Goal: Task Accomplishment & Management: Manage account settings

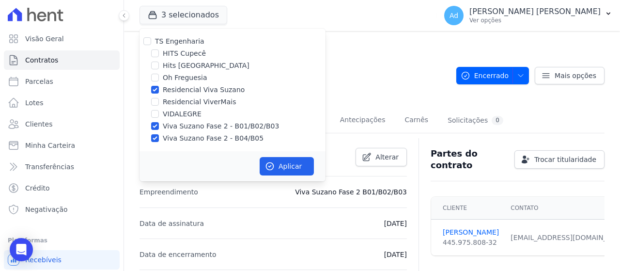
scroll to position [424, 0]
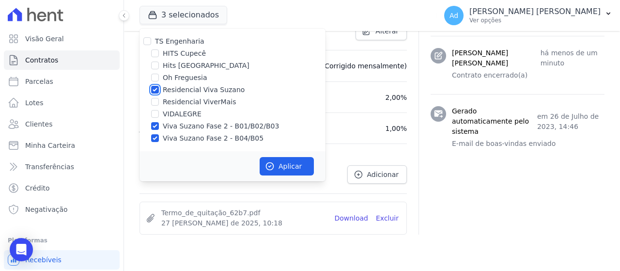
click at [156, 87] on input "Residencial Viva Suzano" at bounding box center [155, 90] width 8 height 8
checkbox input "false"
click at [155, 124] on input "Viva Suzano Fase 2 - B01/B02/B03" at bounding box center [155, 126] width 8 height 8
checkbox input "false"
click at [157, 138] on input "Viva Suzano Fase 2 - B04/B05" at bounding box center [155, 138] width 8 height 8
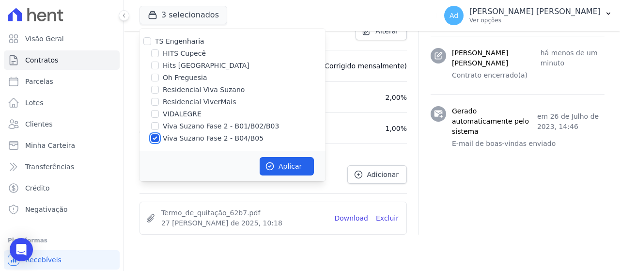
checkbox input "false"
drag, startPoint x: 165, startPoint y: 76, endPoint x: 186, endPoint y: 87, distance: 23.4
click at [165, 77] on label "Oh Freguesia" at bounding box center [185, 78] width 45 height 10
click at [159, 77] on input "Oh Freguesia" at bounding box center [155, 78] width 8 height 8
checkbox input "true"
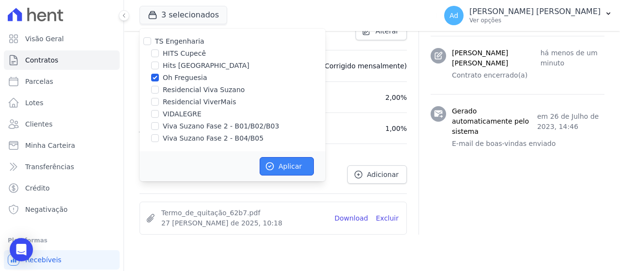
click at [310, 166] on button "Aplicar" at bounding box center [286, 166] width 54 height 18
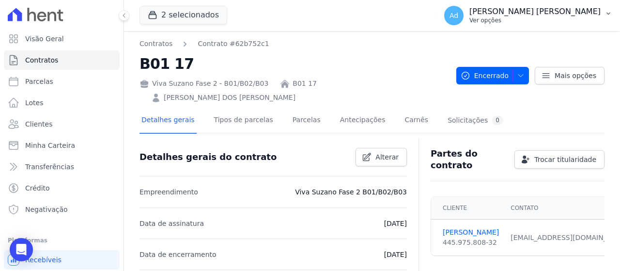
click at [552, 22] on p "Ver opções" at bounding box center [534, 20] width 131 height 8
click at [190, 15] on button "2 selecionados" at bounding box center [183, 15] width 88 height 18
click at [186, 20] on button "2 selecionados" at bounding box center [183, 15] width 88 height 18
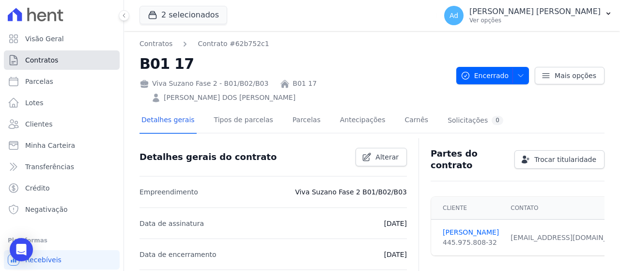
click at [56, 58] on link "Contratos" at bounding box center [62, 59] width 116 height 19
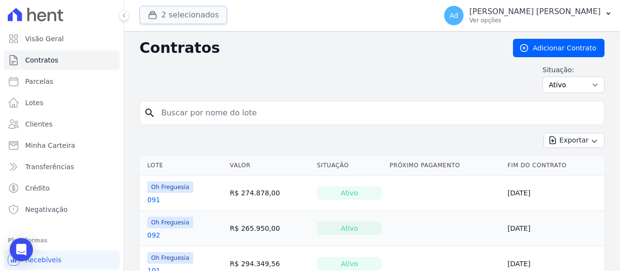
click at [178, 11] on button "2 selecionados" at bounding box center [183, 15] width 88 height 18
click at [152, 3] on div "2 selecionados TS Engenharia HITS Cupecê Hits Vila Santa Catarina Oh Freguesia …" at bounding box center [285, 16] width 293 height 32
click at [170, 15] on button "2 selecionados" at bounding box center [183, 15] width 88 height 18
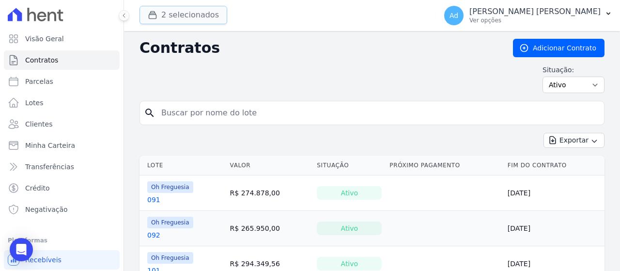
click at [170, 15] on button "2 selecionados" at bounding box center [183, 15] width 88 height 18
click at [37, 42] on span "Visão Geral" at bounding box center [44, 39] width 39 height 10
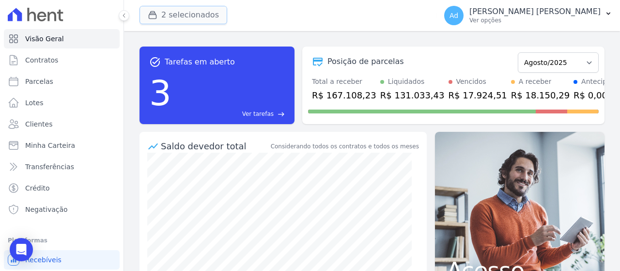
click at [179, 15] on button "2 selecionados" at bounding box center [183, 15] width 88 height 18
click at [179, 16] on button "2 selecionados" at bounding box center [183, 15] width 88 height 18
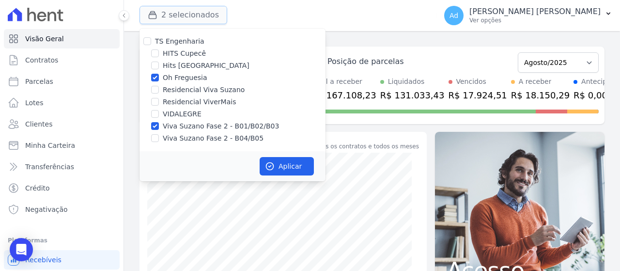
click at [179, 16] on button "2 selecionados" at bounding box center [183, 15] width 88 height 18
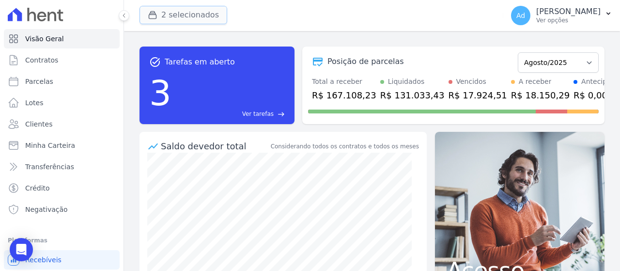
click at [167, 13] on button "2 selecionados" at bounding box center [183, 15] width 88 height 18
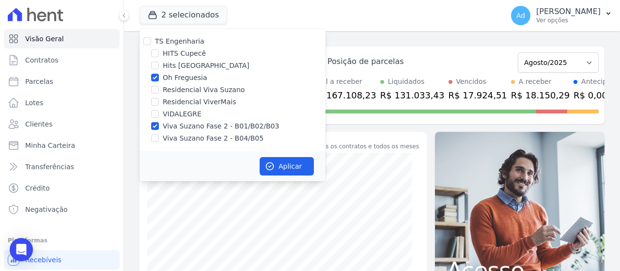
click at [171, 71] on div "TS Engenharia HITS Cupecê Hits Vila Santa Catarina Oh Freguesia Residencial Viv…" at bounding box center [232, 90] width 186 height 122
click at [164, 74] on label "Oh Freguesia" at bounding box center [185, 78] width 45 height 10
click at [159, 74] on input "Oh Freguesia" at bounding box center [155, 78] width 8 height 8
checkbox input "false"
click at [162, 136] on div "Viva Suzano Fase 2 - B04/B05" at bounding box center [232, 138] width 186 height 10
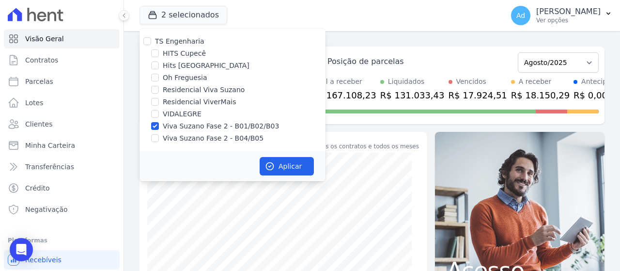
click at [190, 91] on label "Residencial Viva Suzano" at bounding box center [204, 90] width 82 height 10
click at [159, 91] on input "Residencial Viva Suzano" at bounding box center [155, 90] width 8 height 8
checkbox input "true"
click at [169, 100] on label "Residencial ViverMais" at bounding box center [199, 102] width 73 height 10
click at [159, 100] on input "Residencial ViverMais" at bounding box center [155, 102] width 8 height 8
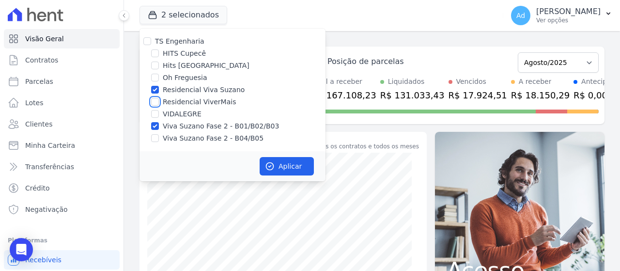
checkbox input "true"
click at [158, 136] on input "Viva Suzano Fase 2 - B04/B05" at bounding box center [155, 138] width 8 height 8
checkbox input "true"
click at [289, 167] on button "Aplicar" at bounding box center [286, 166] width 54 height 18
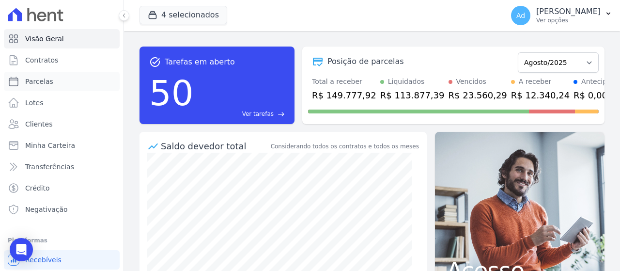
click at [74, 83] on link "Parcelas" at bounding box center [62, 81] width 116 height 19
select select
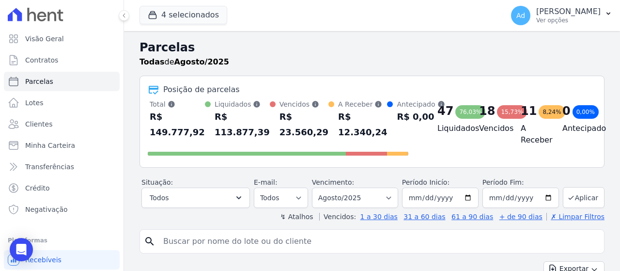
click at [220, 251] on input "search" at bounding box center [378, 240] width 442 height 19
type input "b04 04"
select select
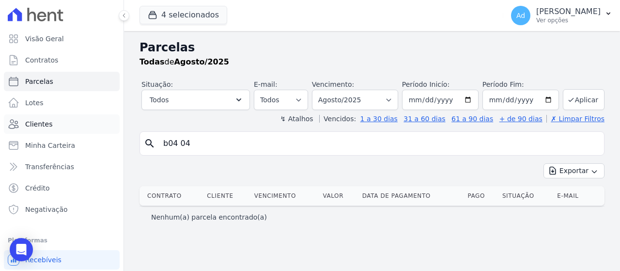
drag, startPoint x: 225, startPoint y: 140, endPoint x: 91, endPoint y: 129, distance: 135.0
click at [91, 129] on div "Visão Geral Contratos Parcelas Lotes Clientes Minha Carteira Transferências Cré…" at bounding box center [310, 135] width 620 height 271
click at [250, 139] on input "search" at bounding box center [378, 143] width 442 height 19
type input "nicoly"
select select
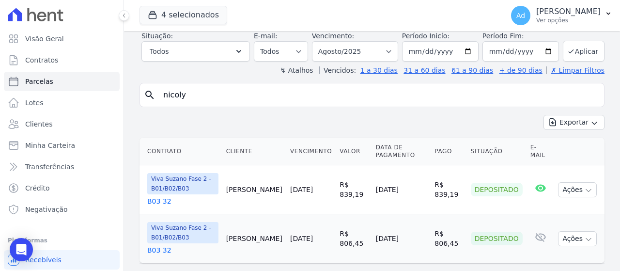
scroll to position [70, 0]
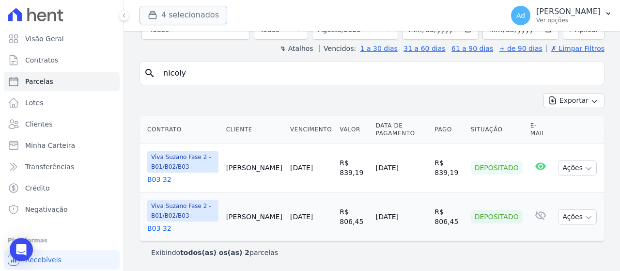
click at [178, 18] on button "4 selecionados" at bounding box center [183, 15] width 88 height 18
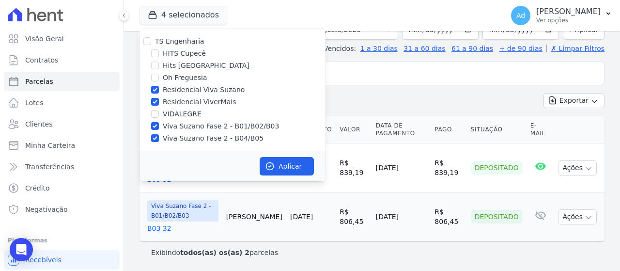
click at [196, 103] on label "Residencial ViverMais" at bounding box center [199, 102] width 73 height 10
click at [159, 103] on input "Residencial ViverMais" at bounding box center [155, 102] width 8 height 8
checkbox input "false"
click at [285, 165] on button "Aplicar" at bounding box center [286, 166] width 54 height 18
select select
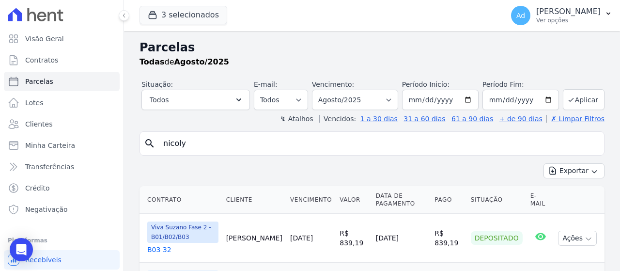
drag, startPoint x: 242, startPoint y: 145, endPoint x: 162, endPoint y: 136, distance: 80.3
click at [162, 136] on input "nicoly" at bounding box center [378, 143] width 442 height 19
click at [258, 142] on input "search" at bounding box center [378, 143] width 442 height 19
type input "adriano"
select select
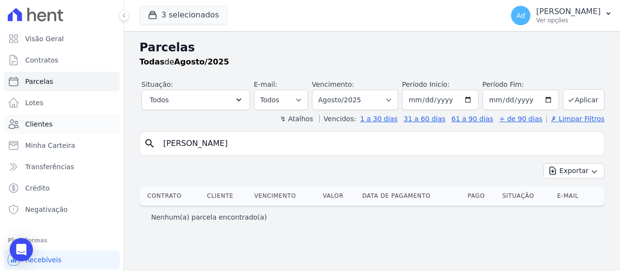
click at [31, 131] on link "Clientes" at bounding box center [62, 123] width 116 height 19
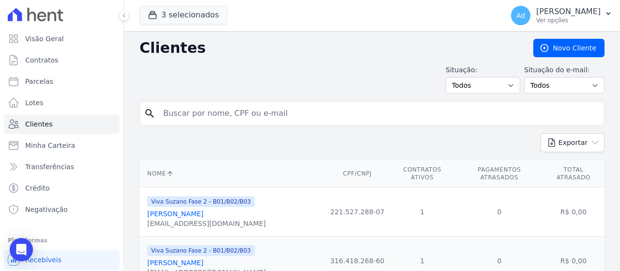
click at [266, 115] on input "search" at bounding box center [378, 113] width 442 height 19
type input "adriano"
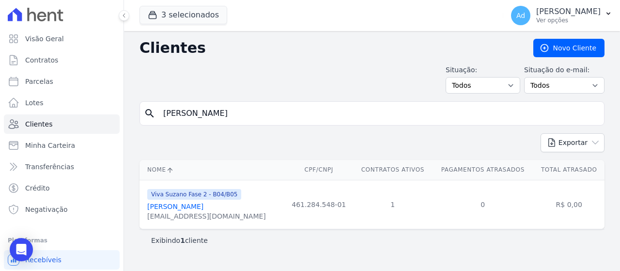
click at [203, 208] on link "Adriano Pereira Da Silva" at bounding box center [175, 206] width 56 height 8
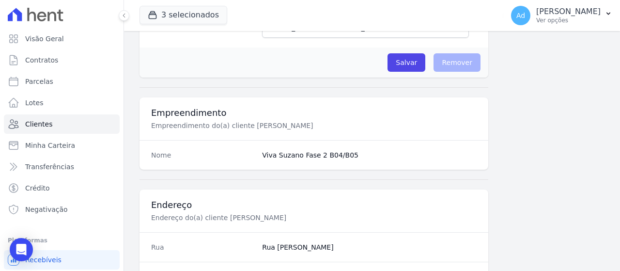
scroll to position [643, 0]
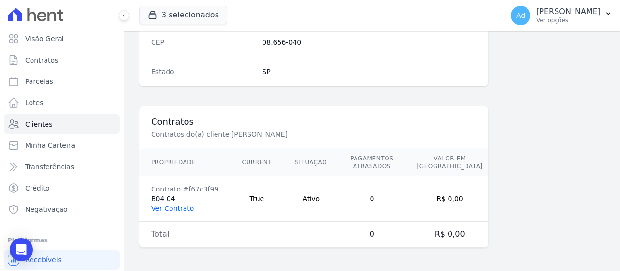
click at [180, 205] on link "Ver Contrato" at bounding box center [172, 208] width 43 height 8
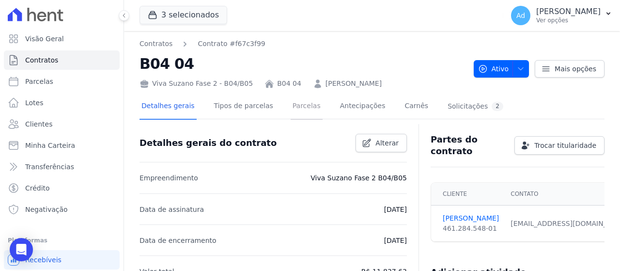
click at [290, 109] on link "Parcelas" at bounding box center [306, 107] width 32 height 26
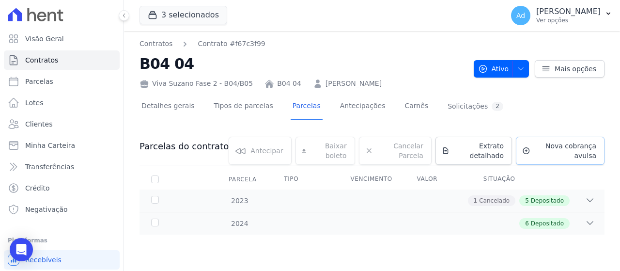
click at [555, 150] on span "Nova cobrança avulsa" at bounding box center [565, 150] width 62 height 19
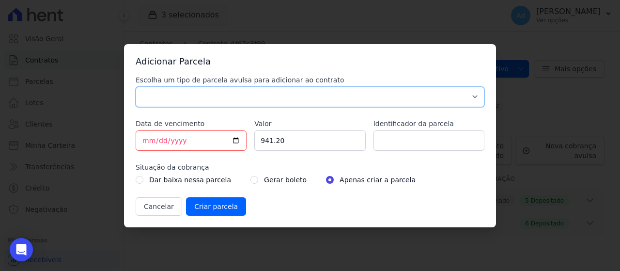
click at [184, 89] on select "Parcela Normal Sinal Caução Intercalada Chaves Pré Chaves Pós Chaves Taxas Quit…" at bounding box center [310, 97] width 349 height 20
select select "standard"
click at [136, 87] on select "Parcela Normal Sinal Caução Intercalada Chaves Pré Chaves Pós Chaves Taxas Quit…" at bounding box center [310, 97] width 349 height 20
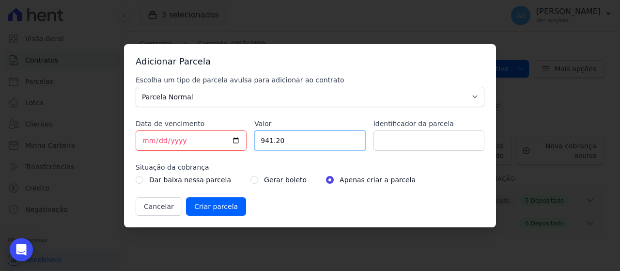
drag, startPoint x: 308, startPoint y: 136, endPoint x: 233, endPoint y: 140, distance: 74.7
click at [233, 140] on div "Escolha um tipo de parcela avulsa para adicionar ao contrato Parcela Normal Sin…" at bounding box center [310, 145] width 349 height 140
type input "900.00"
click at [404, 137] on input "Identificador da parcela" at bounding box center [428, 140] width 111 height 20
click at [406, 132] on input "Identificador da parcela" at bounding box center [428, 140] width 111 height 20
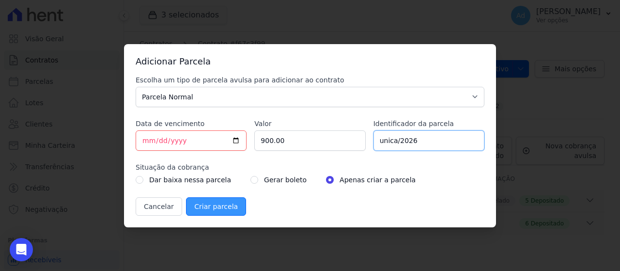
type input "unica/2026"
click at [227, 208] on input "Criar parcela" at bounding box center [216, 206] width 60 height 18
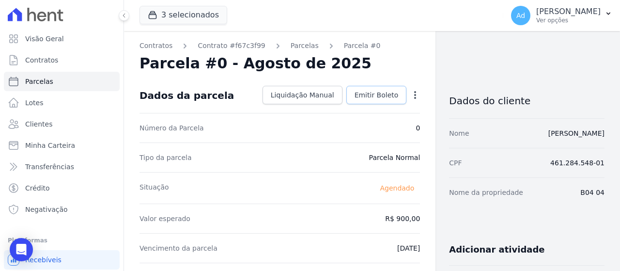
click at [360, 97] on span "Emitir Boleto" at bounding box center [376, 95] width 44 height 10
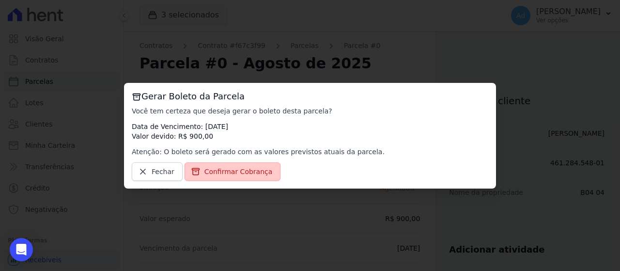
click at [257, 171] on span "Confirmar Cobrança" at bounding box center [238, 172] width 68 height 10
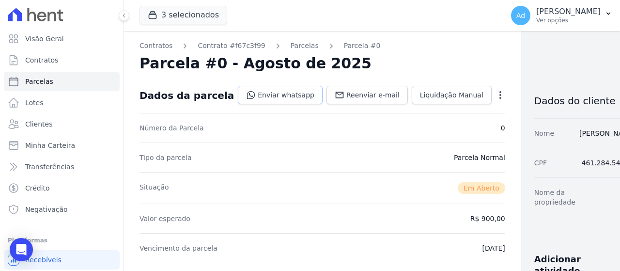
click at [242, 91] on link "Enviar whatsapp" at bounding box center [280, 95] width 85 height 18
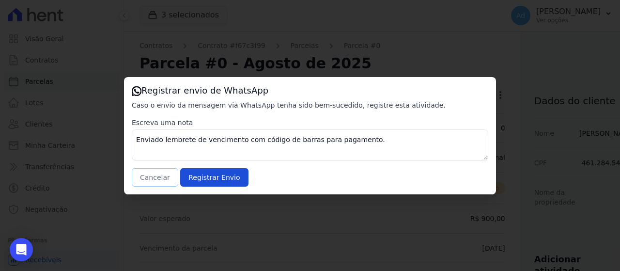
click at [162, 181] on button "Cancelar" at bounding box center [155, 177] width 46 height 18
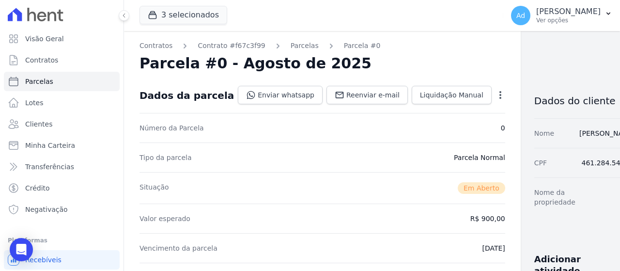
click at [189, 25] on span "3 selecionados" at bounding box center [183, 15] width 88 height 19
click at [197, 16] on button "3 selecionados" at bounding box center [183, 15] width 88 height 18
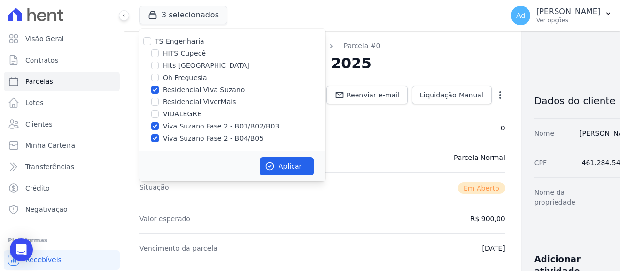
click at [177, 91] on label "Residencial Viva Suzano" at bounding box center [204, 90] width 82 height 10
click at [159, 91] on input "Residencial Viva Suzano" at bounding box center [155, 90] width 8 height 8
checkbox input "false"
click at [164, 128] on div "Viva Suzano Fase 2 - B01/B02/B03" at bounding box center [232, 126] width 186 height 10
click at [167, 136] on label "Viva Suzano Fase 2 - B04/B05" at bounding box center [213, 138] width 101 height 10
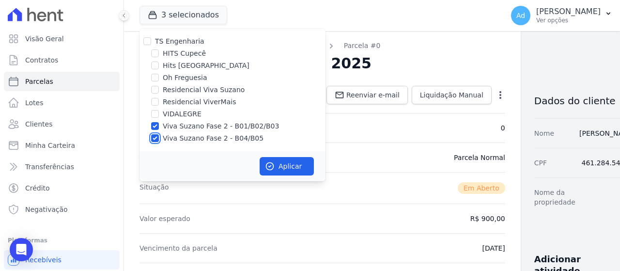
click at [159, 136] on input "Viva Suzano Fase 2 - B04/B05" at bounding box center [155, 138] width 8 height 8
checkbox input "false"
click at [154, 128] on input "Viva Suzano Fase 2 - B01/B02/B03" at bounding box center [155, 126] width 8 height 8
checkbox input "false"
click at [177, 80] on label "Oh Freguesia" at bounding box center [185, 78] width 45 height 10
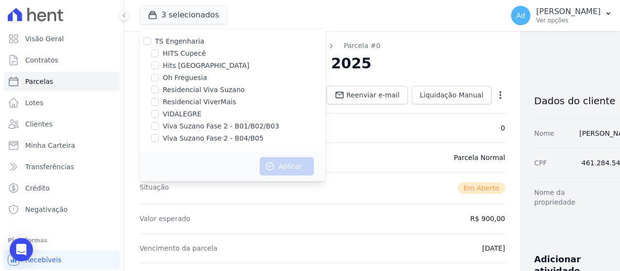
click at [159, 80] on input "Oh Freguesia" at bounding box center [155, 78] width 8 height 8
checkbox input "true"
click at [291, 167] on button "Aplicar" at bounding box center [286, 166] width 54 height 18
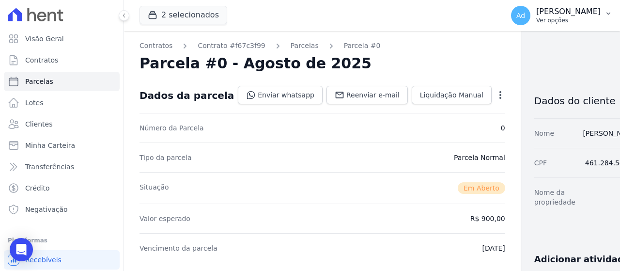
click at [572, 18] on p "Ver opções" at bounding box center [568, 20] width 64 height 8
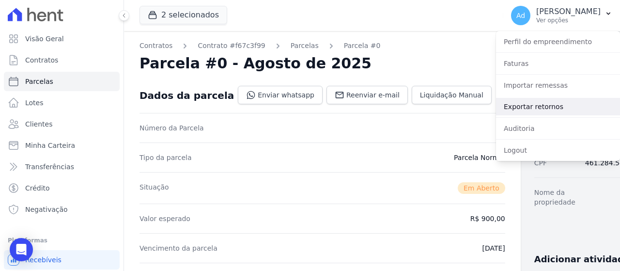
click at [537, 108] on link "Exportar retornos" at bounding box center [558, 106] width 124 height 17
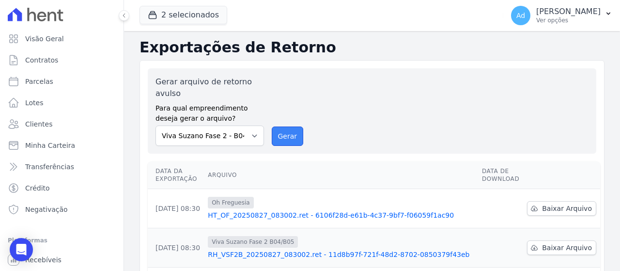
click at [287, 134] on button "Gerar" at bounding box center [288, 135] width 32 height 19
click at [205, 13] on button "2 selecionados" at bounding box center [183, 15] width 88 height 18
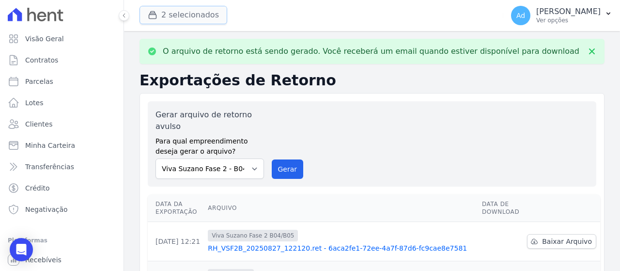
click at [197, 19] on button "2 selecionados" at bounding box center [183, 15] width 88 height 18
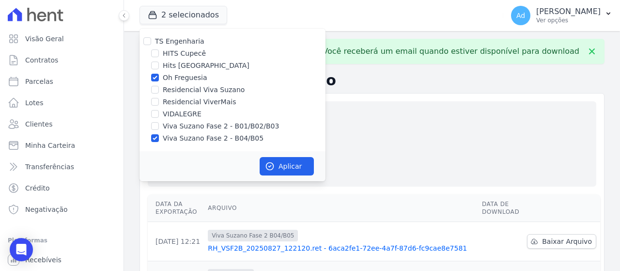
click at [161, 138] on div "Viva Suzano Fase 2 - B04/B05" at bounding box center [232, 138] width 186 height 10
click at [155, 139] on input "Viva Suzano Fase 2 - B04/B05" at bounding box center [155, 138] width 8 height 8
checkbox input "false"
click at [291, 170] on button "Aplicar" at bounding box center [286, 166] width 54 height 18
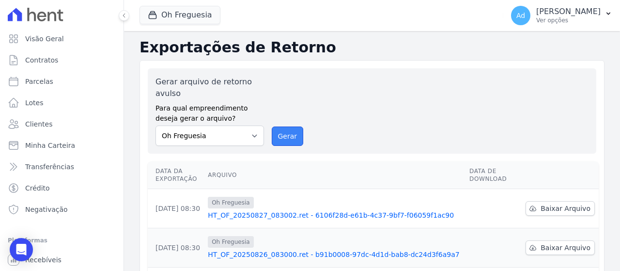
click at [276, 133] on button "Gerar" at bounding box center [288, 135] width 32 height 19
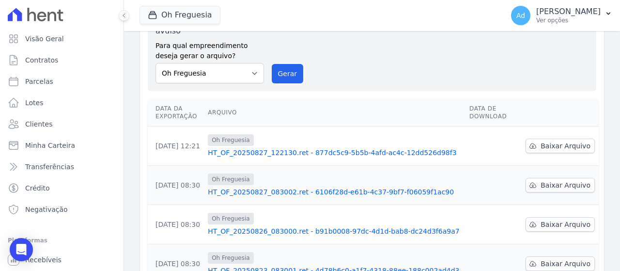
scroll to position [94, 0]
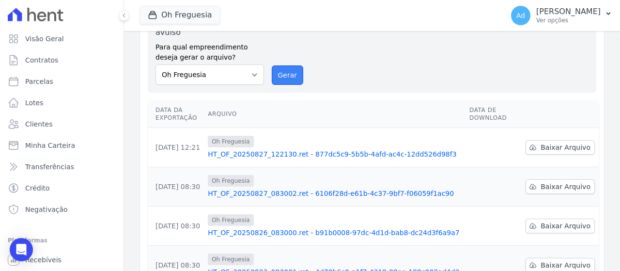
click at [273, 74] on button "Gerar" at bounding box center [288, 74] width 32 height 19
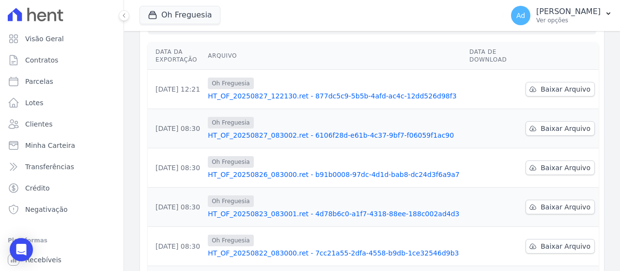
scroll to position [154, 0]
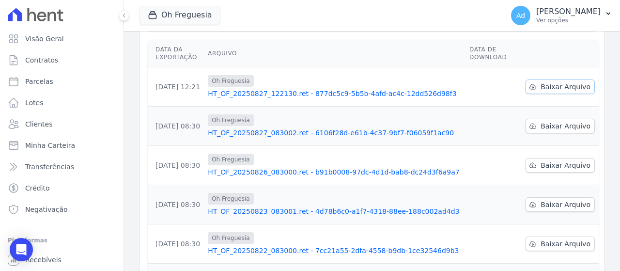
click at [551, 90] on span "Baixar Arquivo" at bounding box center [565, 87] width 50 height 10
click at [552, 125] on span "Baixar Arquivo" at bounding box center [565, 126] width 50 height 10
click at [555, 164] on span "Baixar Arquivo" at bounding box center [565, 165] width 50 height 10
click at [547, 205] on span "Baixar Arquivo" at bounding box center [565, 204] width 50 height 10
click at [547, 247] on span "Baixar Arquivo" at bounding box center [565, 244] width 50 height 10
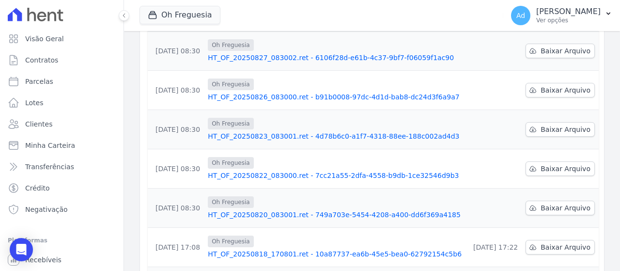
scroll to position [242, 0]
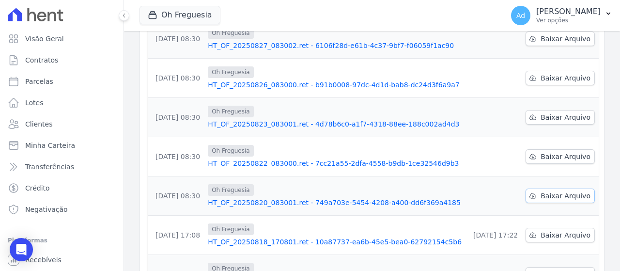
click at [557, 191] on span "Baixar Arquivo" at bounding box center [565, 196] width 50 height 10
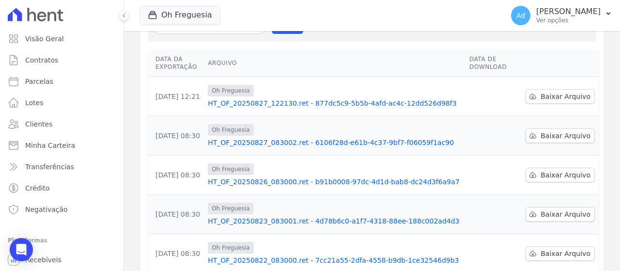
scroll to position [15, 0]
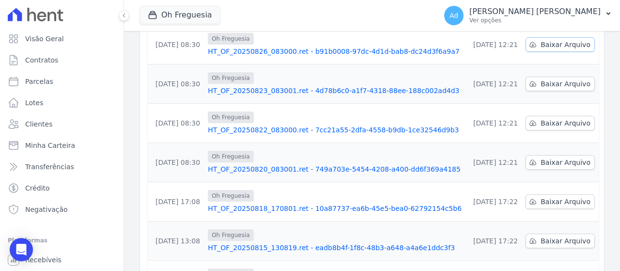
scroll to position [361, 0]
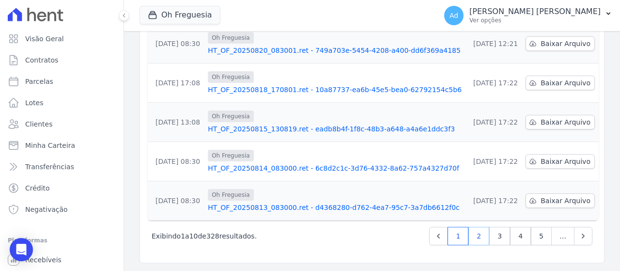
click at [480, 235] on link "2" at bounding box center [478, 236] width 21 height 18
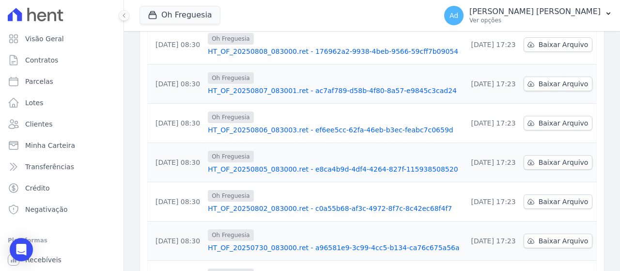
scroll to position [361, 0]
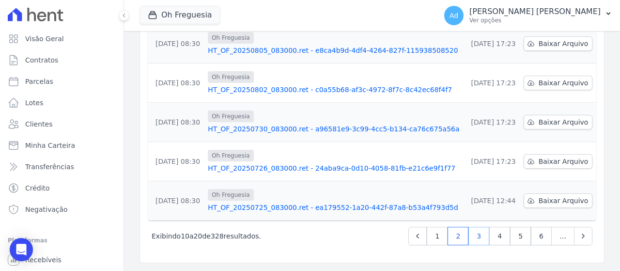
click at [472, 235] on link "3" at bounding box center [478, 236] width 21 height 18
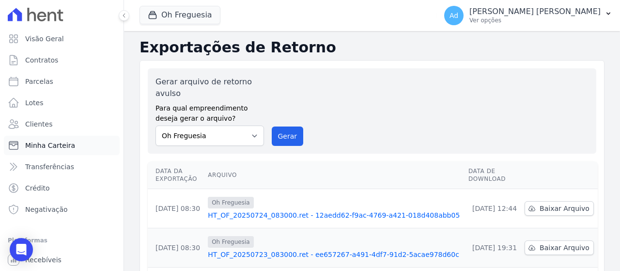
click at [65, 148] on span "Minha Carteira" at bounding box center [50, 145] width 50 height 10
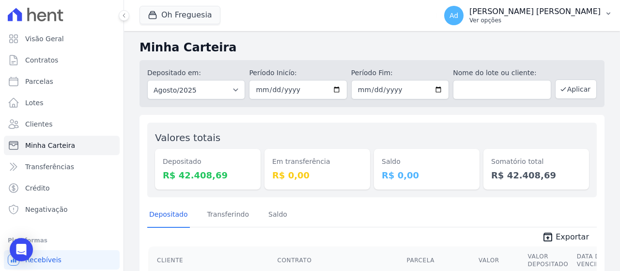
click at [576, 18] on p "Ver opções" at bounding box center [534, 20] width 131 height 8
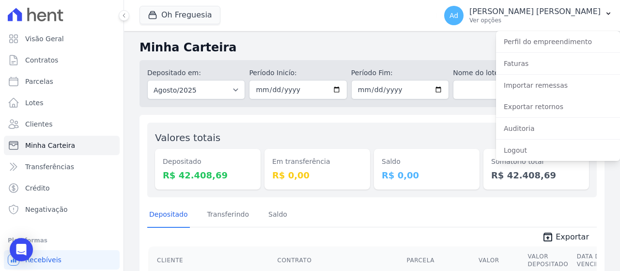
click at [469, 133] on div "Saldo R$ 0,00" at bounding box center [427, 159] width 106 height 59
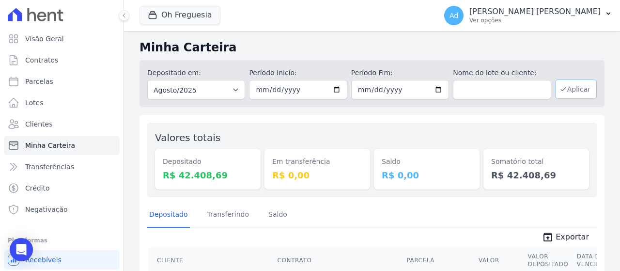
click at [559, 89] on icon "button" at bounding box center [563, 89] width 8 height 8
click at [561, 128] on div "Valores totais Depositado R$ 42.408,69 Em transferência R$ 0,00 [GEOGRAPHIC_DAT…" at bounding box center [371, 159] width 449 height 75
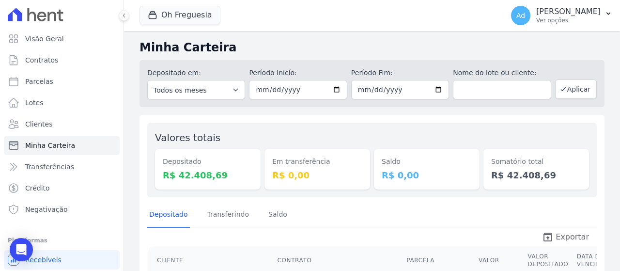
click at [544, 240] on icon "unarchive" at bounding box center [548, 237] width 12 height 12
